Goal: Complete application form

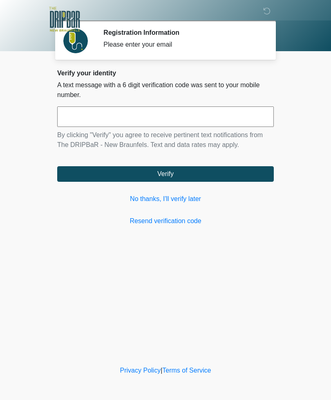
click at [127, 124] on input "text" at bounding box center [165, 116] width 217 height 20
type input "******"
click at [182, 175] on button "Verify" at bounding box center [165, 174] width 217 height 16
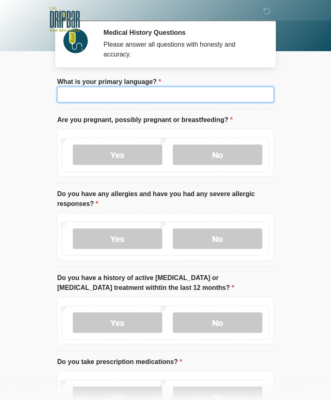
click at [218, 91] on input "What is your primary language?" at bounding box center [165, 95] width 217 height 16
type input "*******"
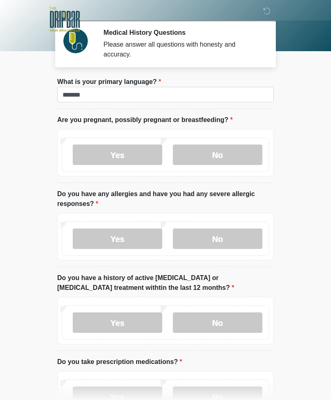
click at [232, 148] on label "No" at bounding box center [218, 154] width 90 height 20
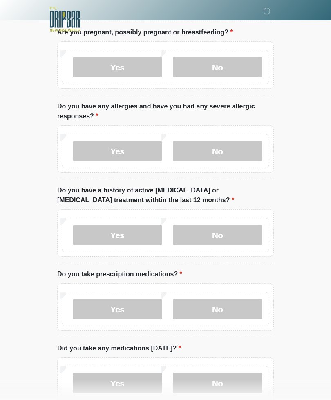
click at [228, 148] on label "No" at bounding box center [218, 151] width 90 height 20
click at [234, 225] on label "No" at bounding box center [218, 235] width 90 height 20
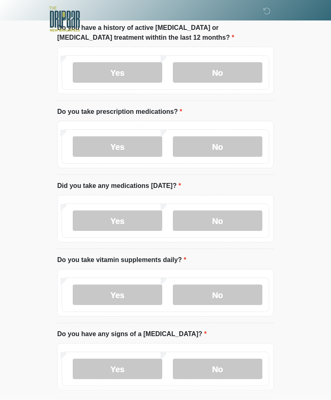
scroll to position [251, 0]
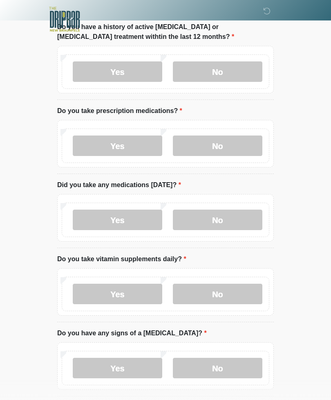
click at [243, 140] on label "No" at bounding box center [218, 145] width 90 height 20
click at [233, 216] on label "No" at bounding box center [218, 219] width 90 height 20
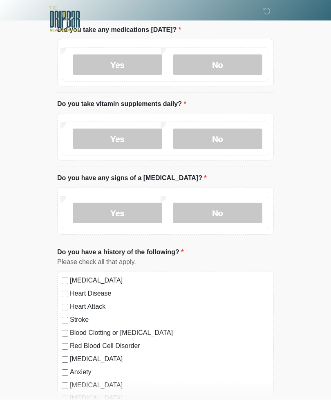
scroll to position [405, 0]
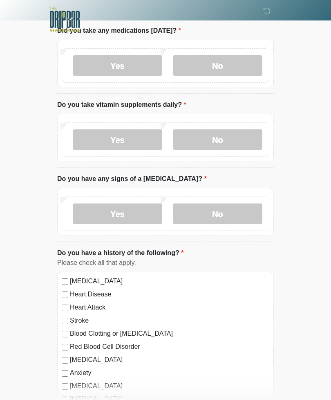
click at [223, 135] on label "No" at bounding box center [218, 139] width 90 height 20
click at [236, 215] on label "No" at bounding box center [218, 213] width 90 height 20
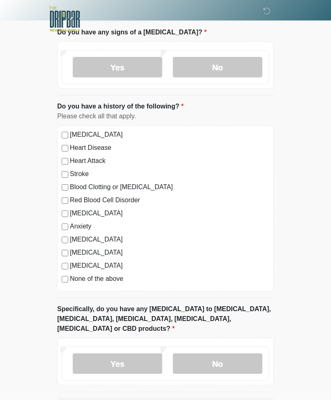
scroll to position [571, 0]
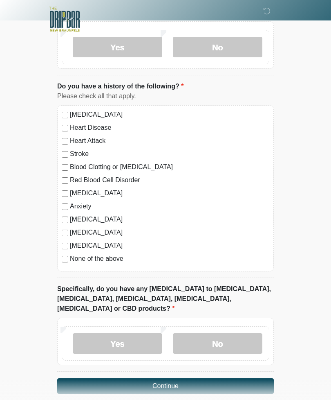
click at [230, 333] on label "No" at bounding box center [218, 343] width 90 height 20
click at [184, 378] on button "Continue" at bounding box center [165, 386] width 217 height 16
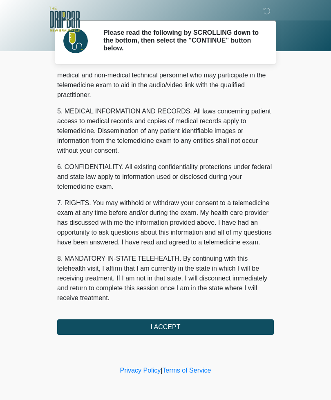
scroll to position [248, 0]
click at [187, 329] on button "I ACCEPT" at bounding box center [165, 327] width 217 height 16
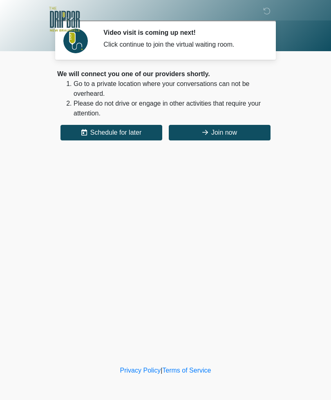
click at [235, 131] on button "Join now" at bounding box center [220, 133] width 102 height 16
